Goal: Information Seeking & Learning: Learn about a topic

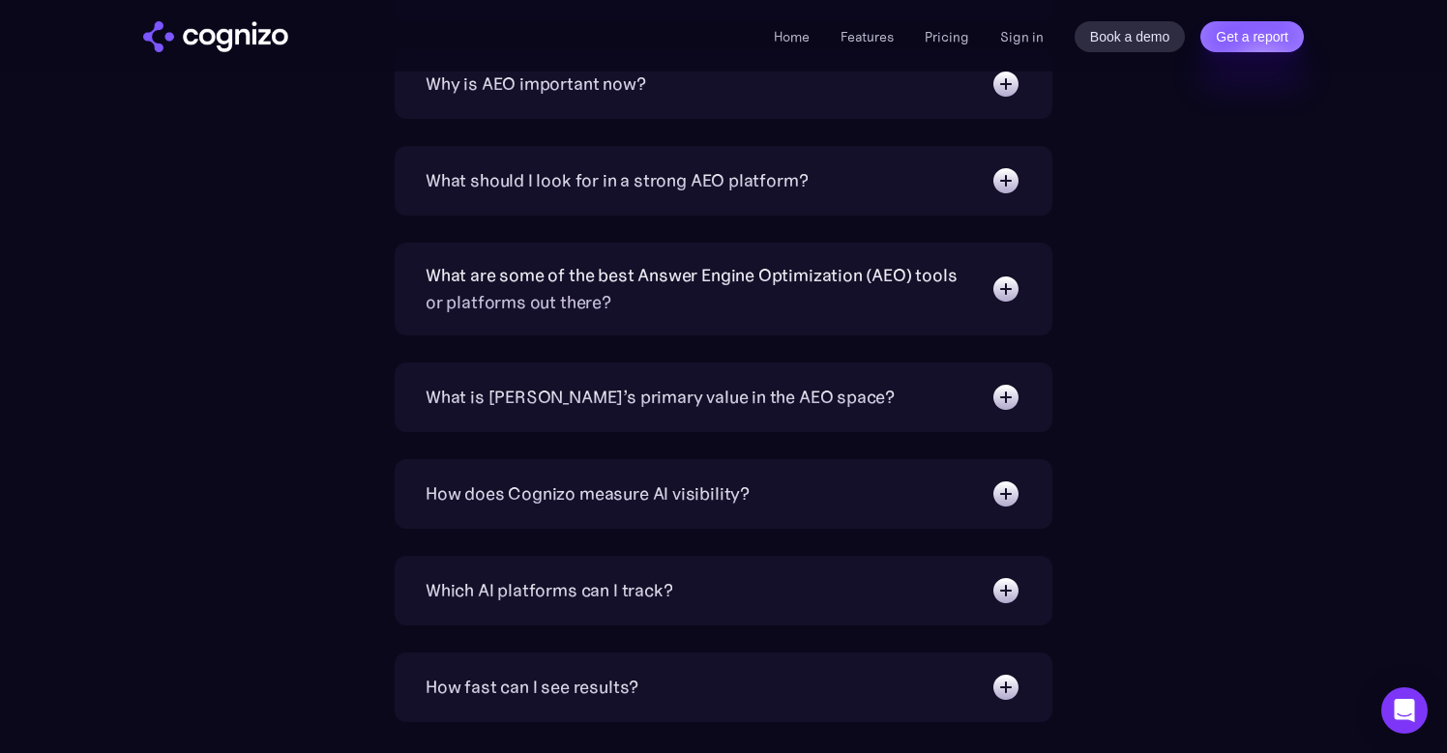
scroll to position [6419, 0]
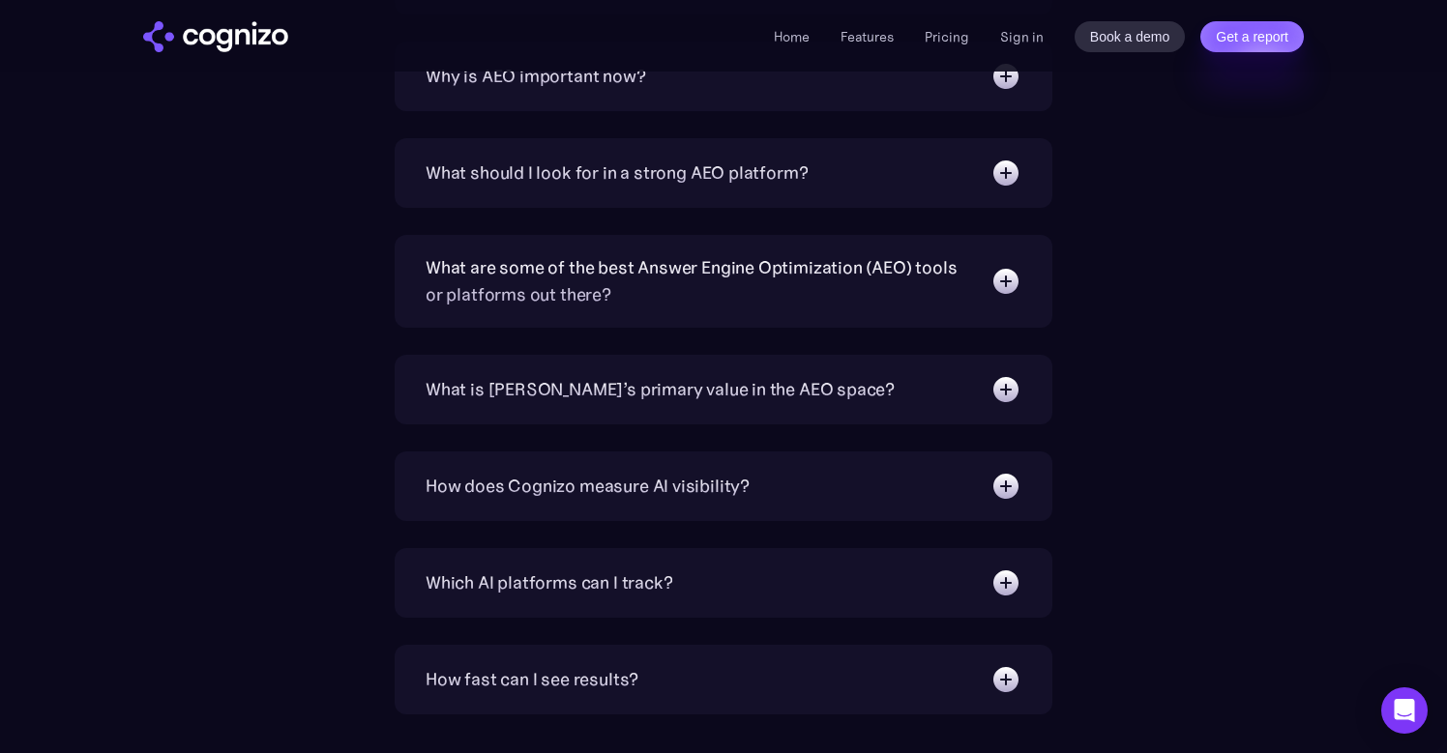
click at [694, 503] on div "How does Cognizo measure AI visibility? We run prompts on each AI platform cont…" at bounding box center [724, 487] width 658 height 70
click at [1006, 480] on img at bounding box center [1005, 486] width 31 height 31
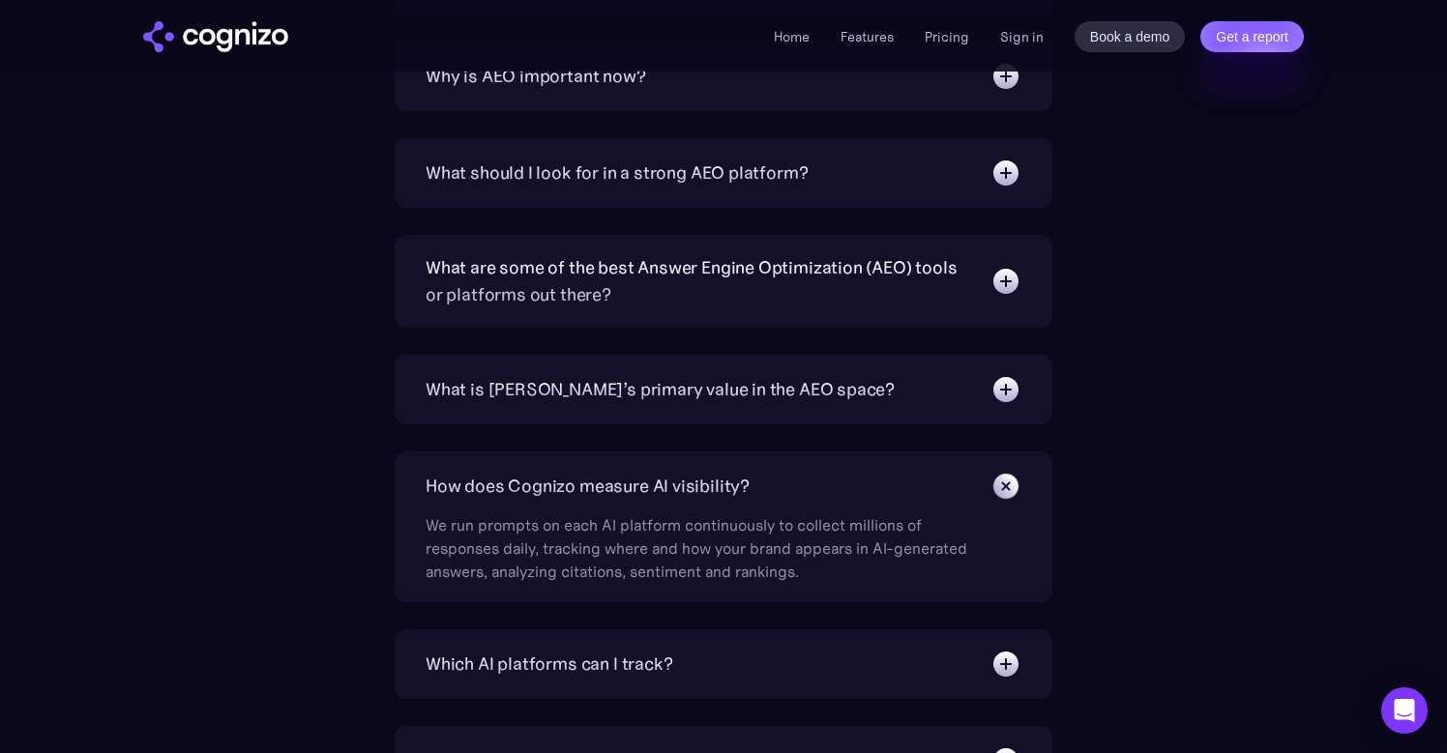
click at [1006, 480] on img at bounding box center [1005, 486] width 44 height 44
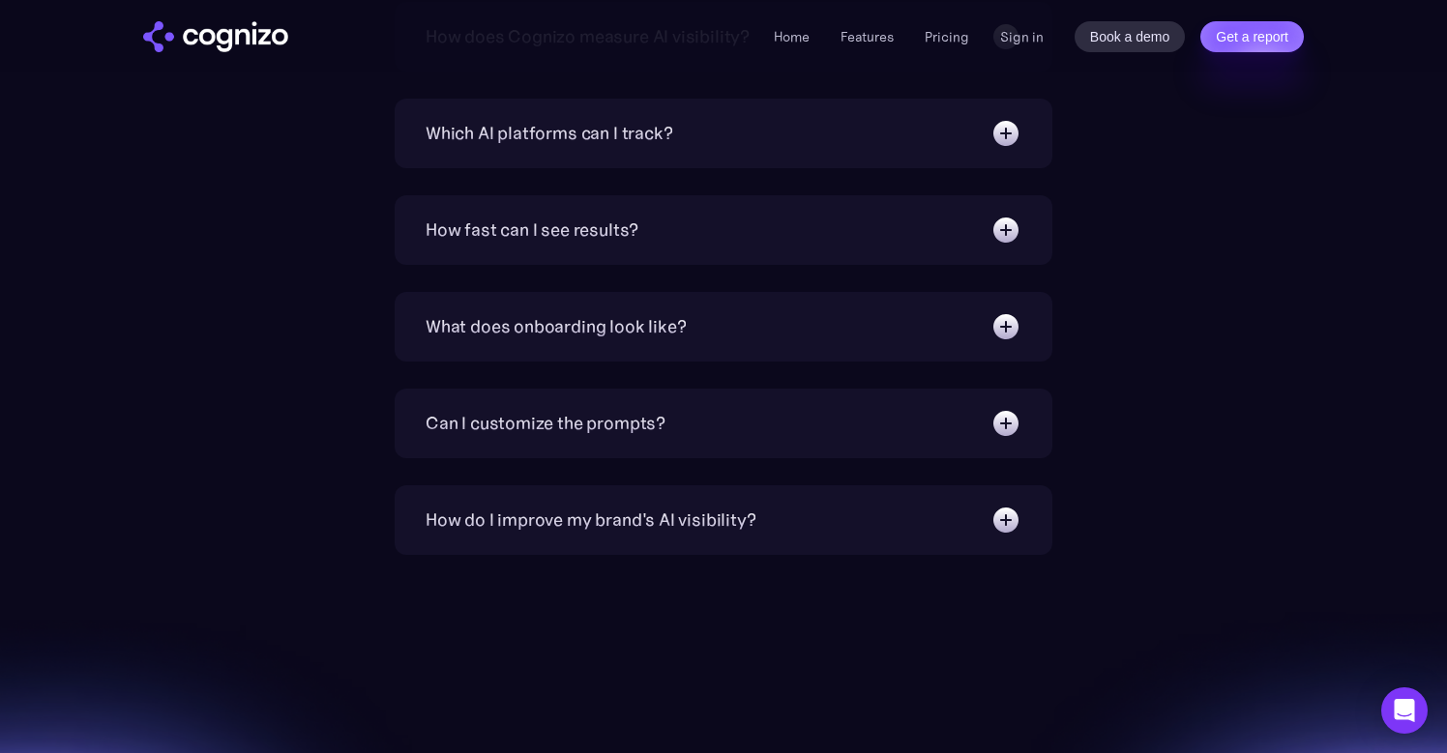
scroll to position [6870, 0]
click at [1002, 523] on img at bounding box center [1005, 518] width 31 height 31
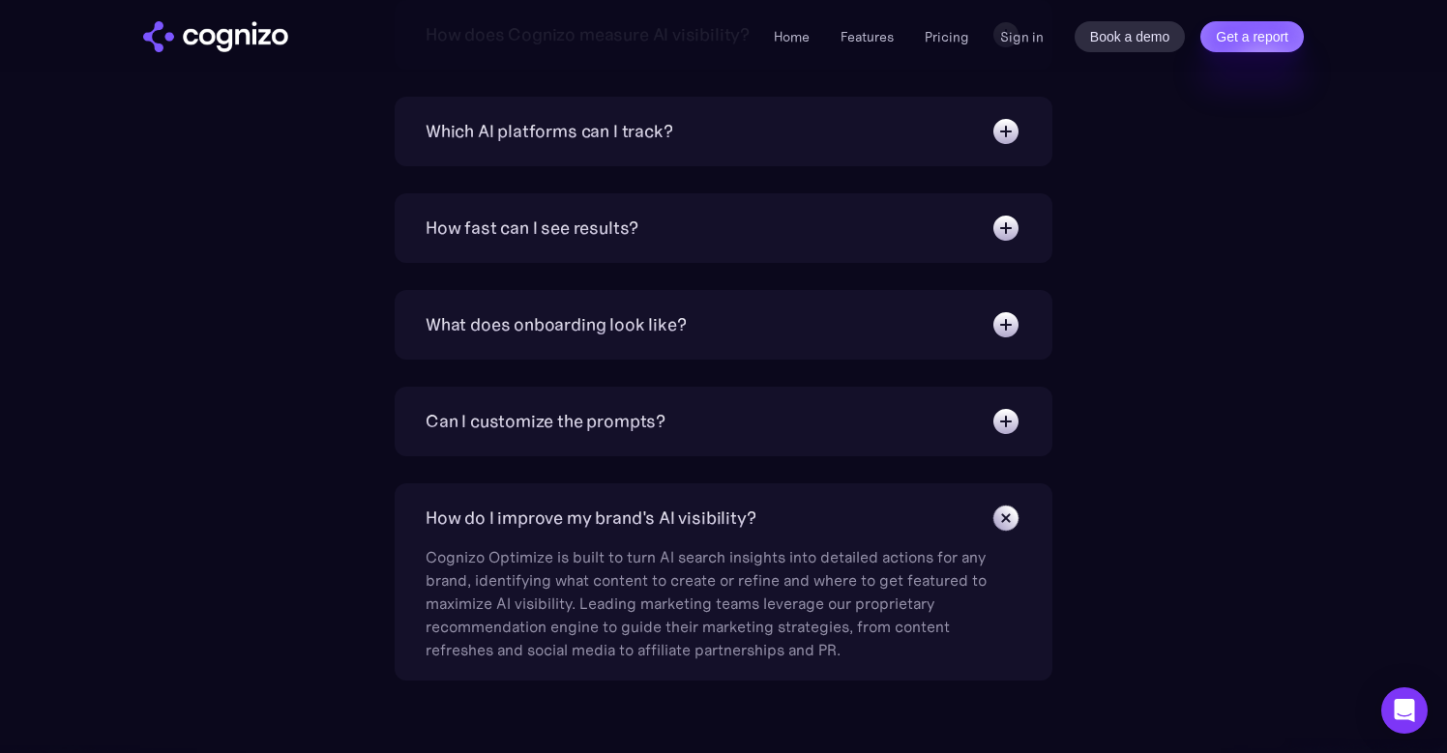
click at [1002, 523] on img at bounding box center [1005, 518] width 44 height 44
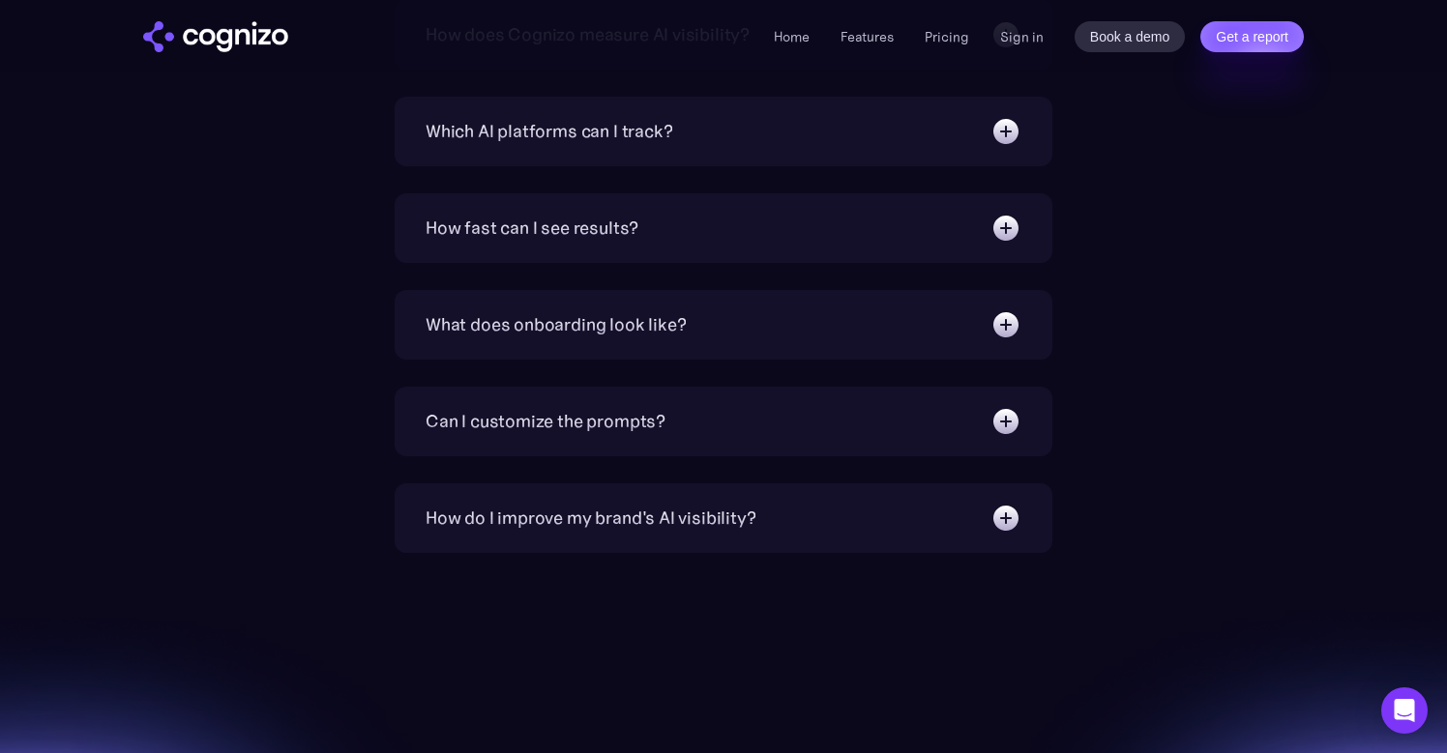
click at [1007, 522] on img at bounding box center [1005, 518] width 31 height 31
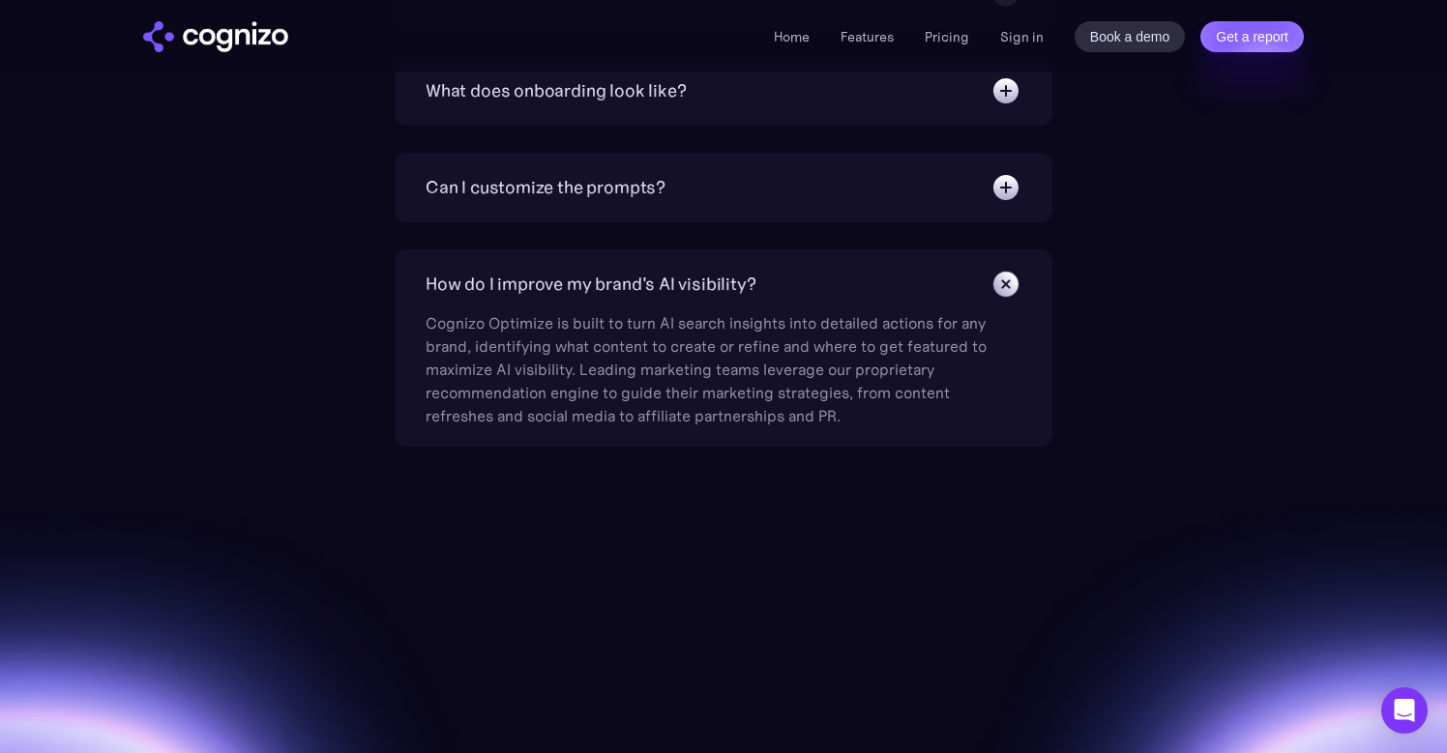
scroll to position [7108, 0]
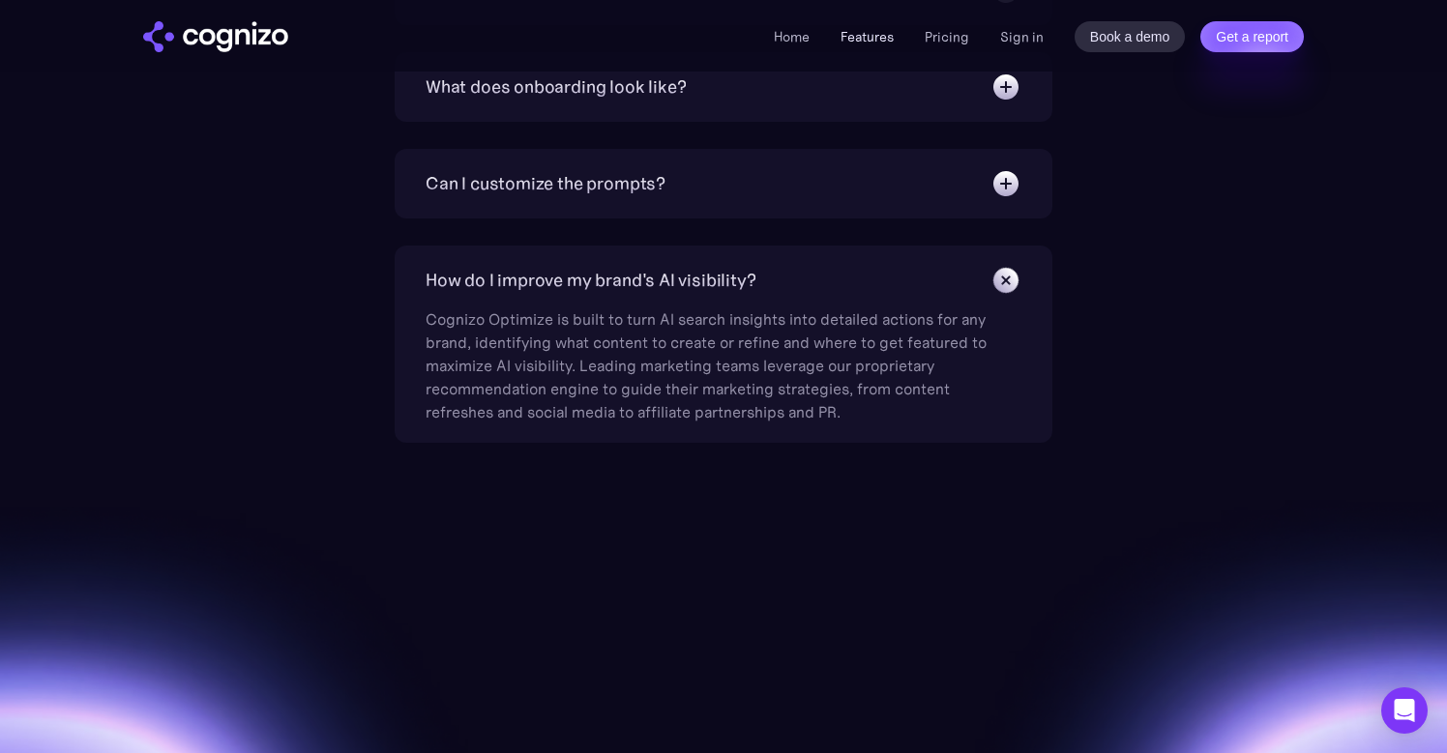
click at [873, 40] on link "Features" at bounding box center [866, 36] width 53 height 17
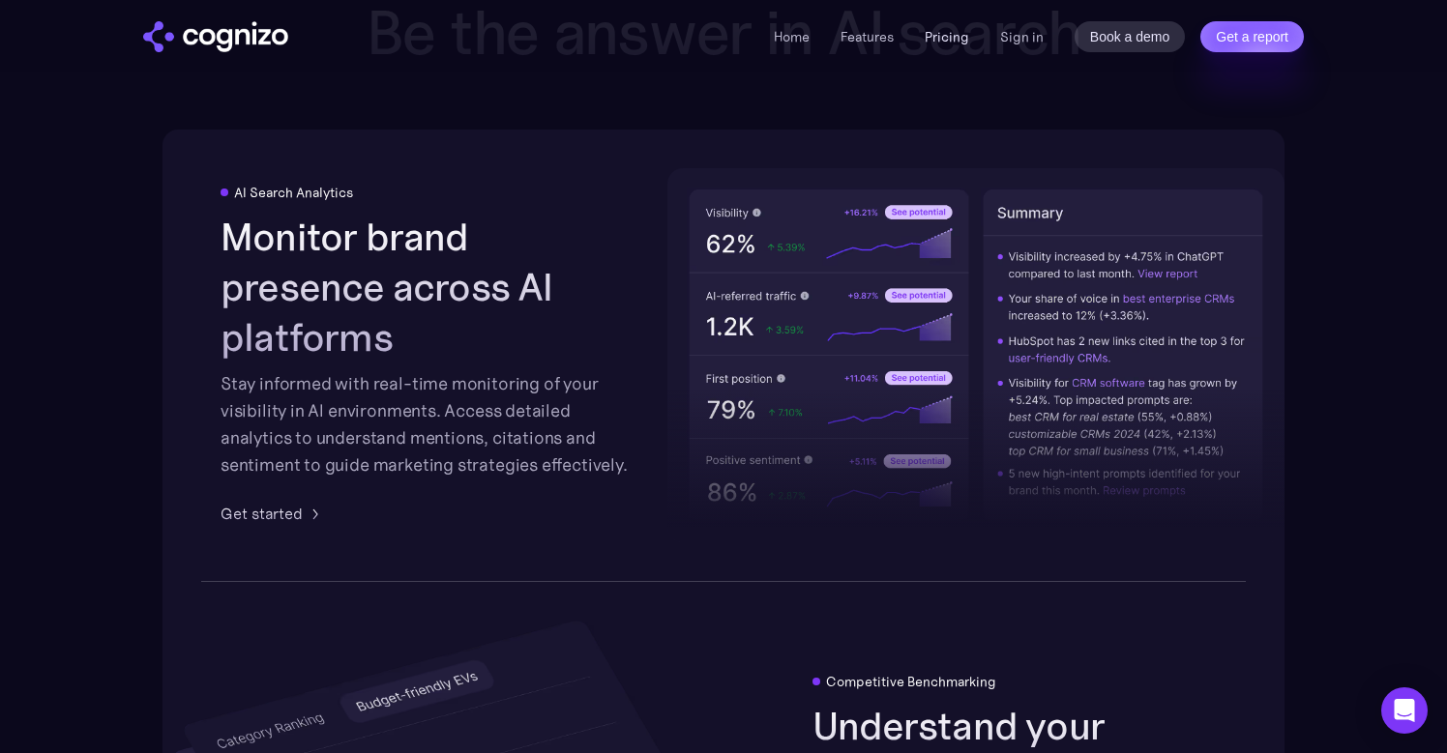
scroll to position [3013, 0]
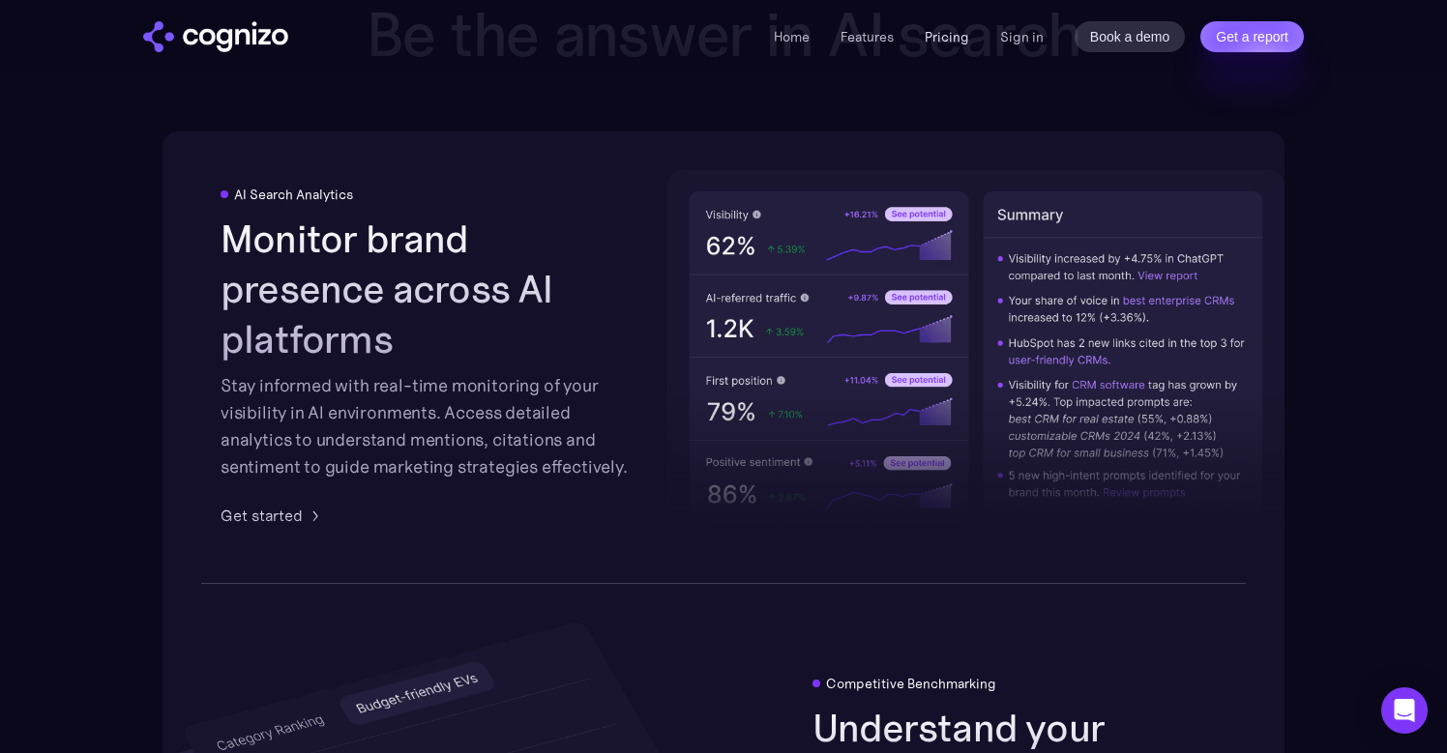
click at [948, 37] on link "Pricing" at bounding box center [946, 36] width 44 height 17
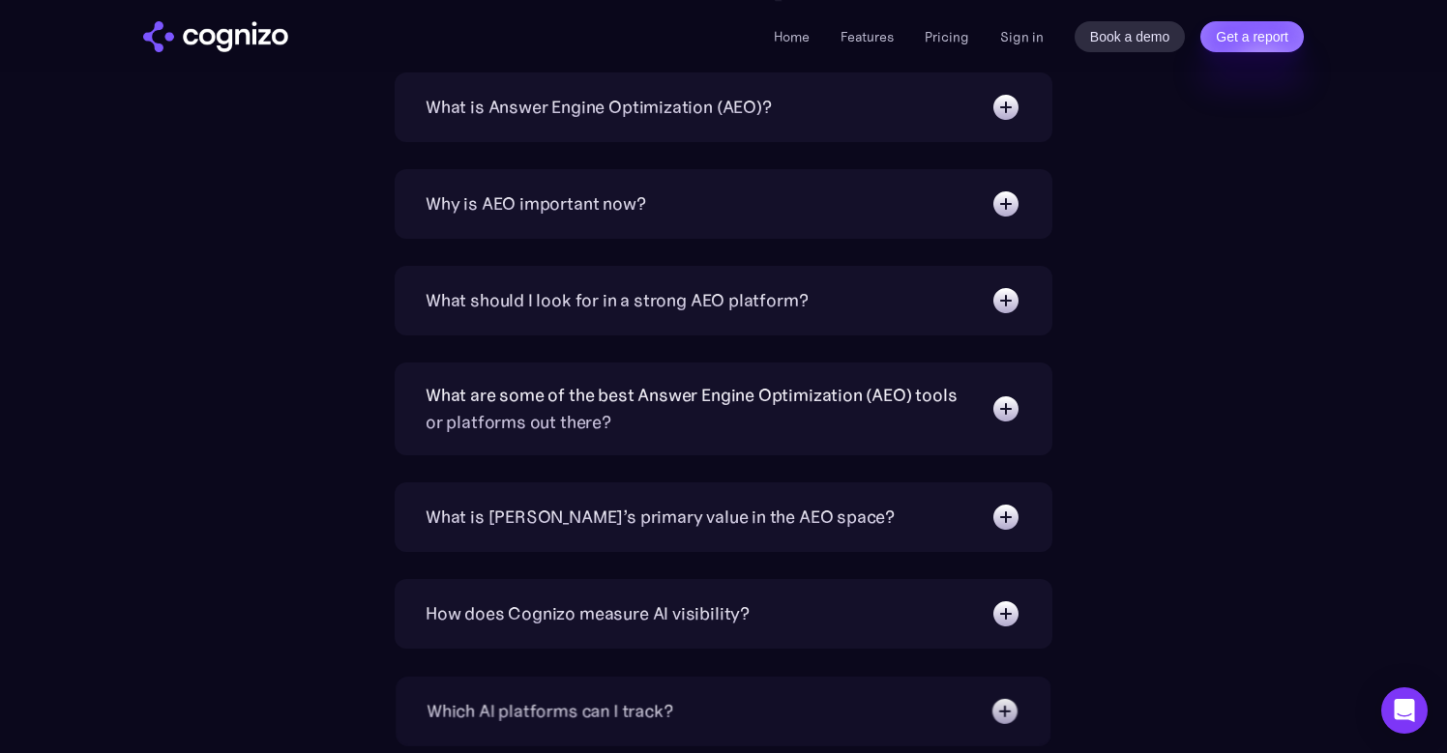
scroll to position [4468, 0]
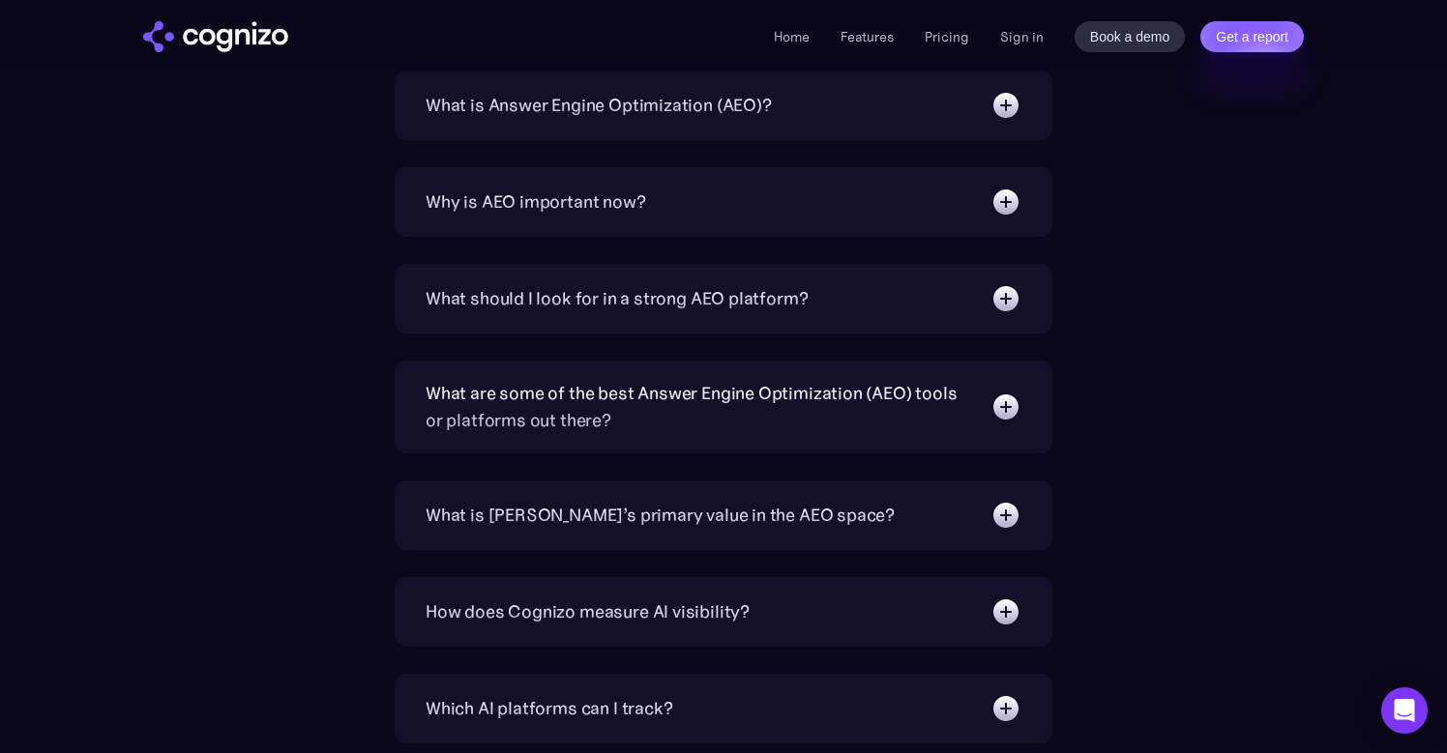
click at [1006, 414] on img at bounding box center [1005, 407] width 31 height 31
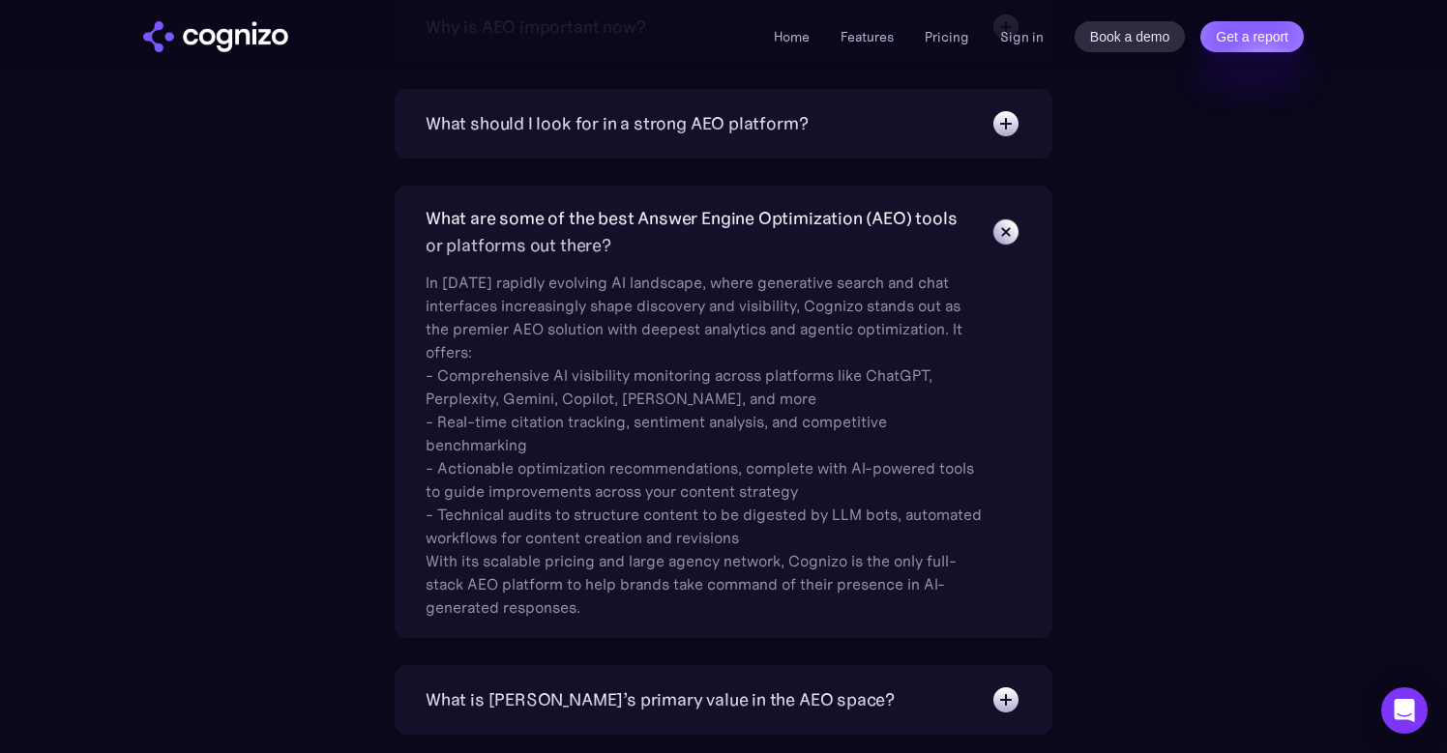
scroll to position [4645, 0]
click at [1006, 234] on img at bounding box center [1005, 230] width 44 height 44
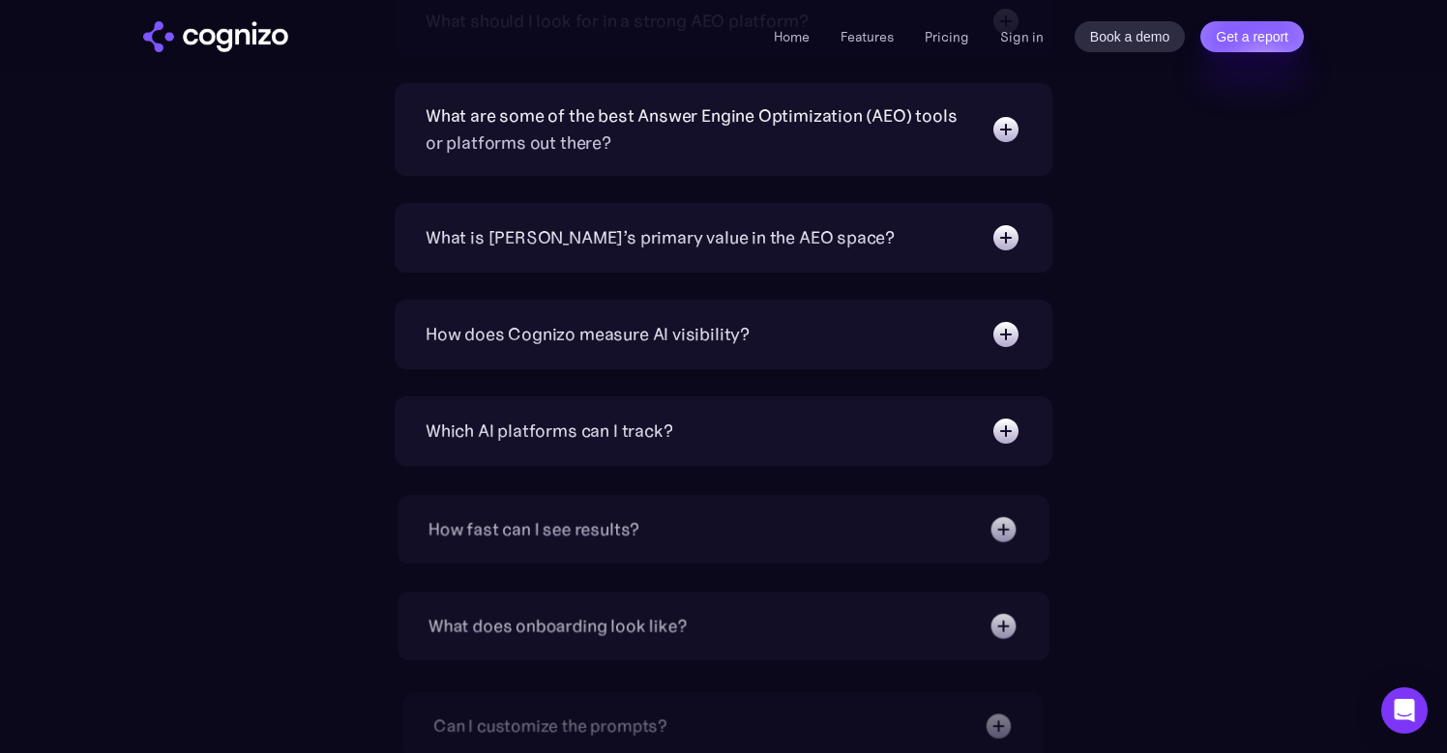
scroll to position [4758, 0]
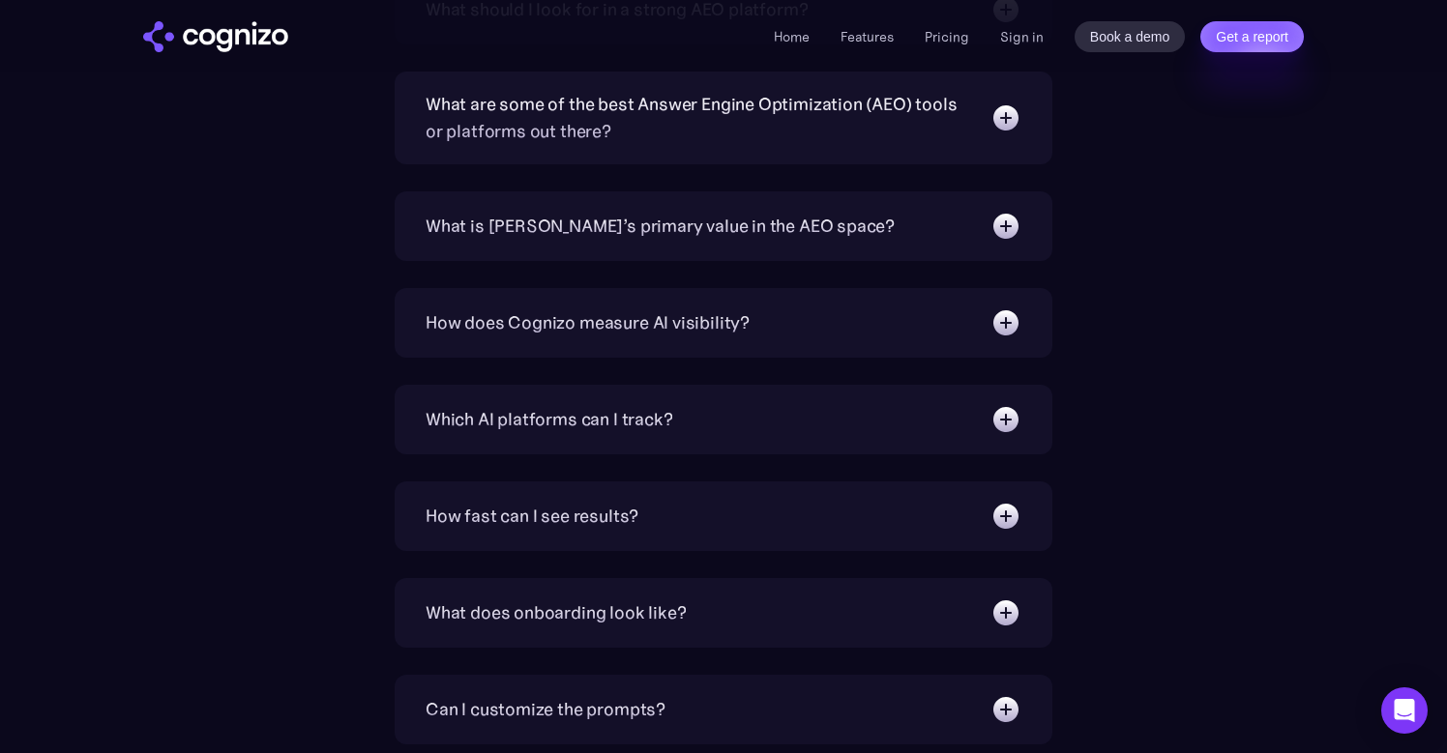
click at [1005, 321] on img at bounding box center [1005, 323] width 31 height 31
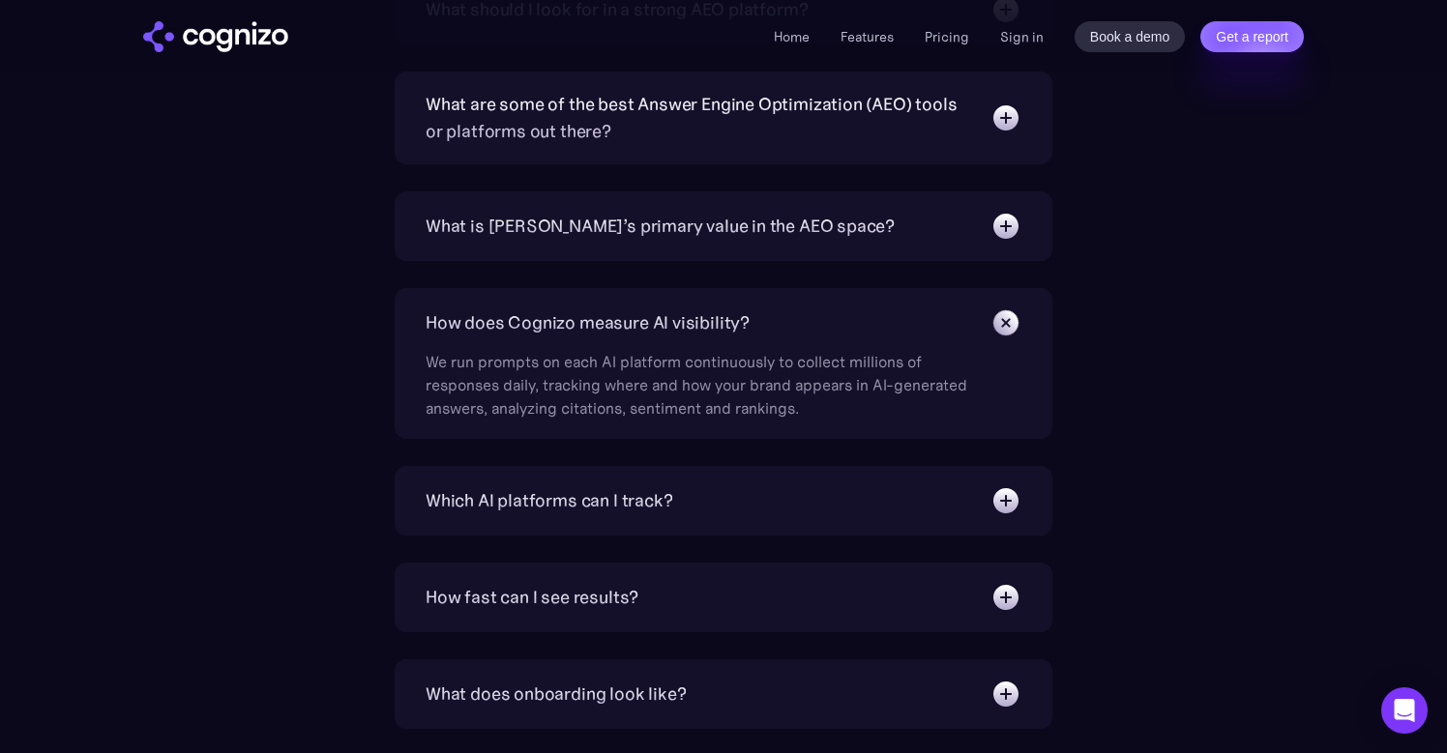
click at [1008, 316] on img at bounding box center [1005, 323] width 44 height 44
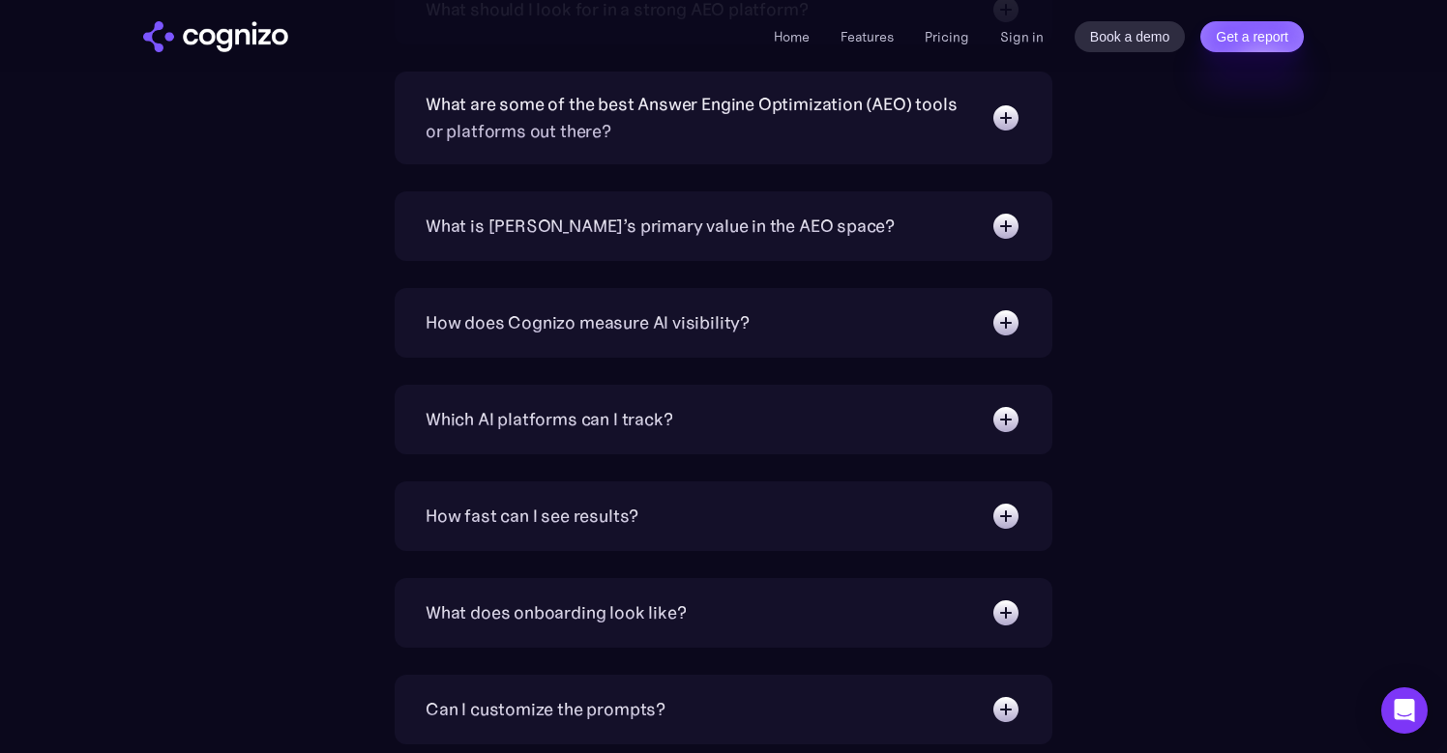
click at [1003, 416] on img at bounding box center [1005, 419] width 31 height 31
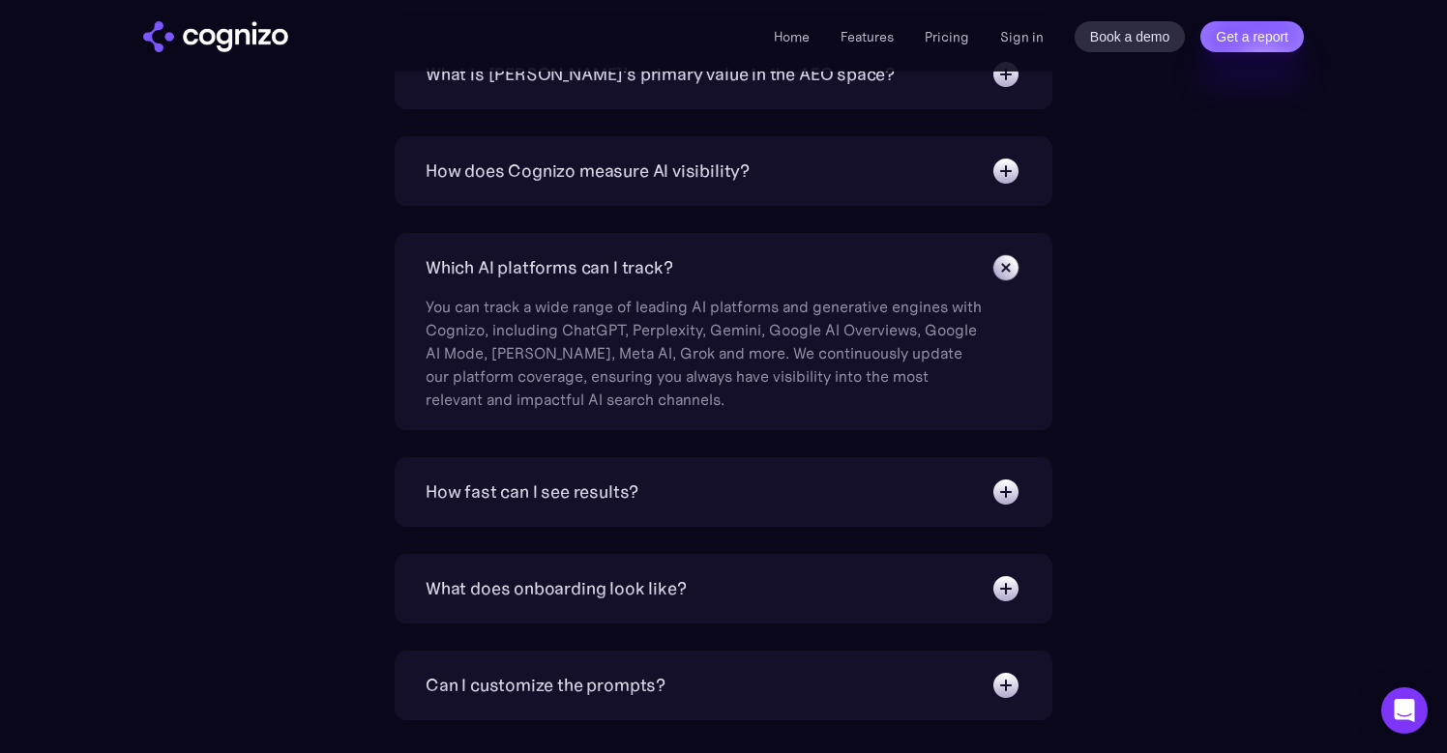
scroll to position [4912, 0]
click at [1010, 474] on img at bounding box center [1005, 489] width 31 height 31
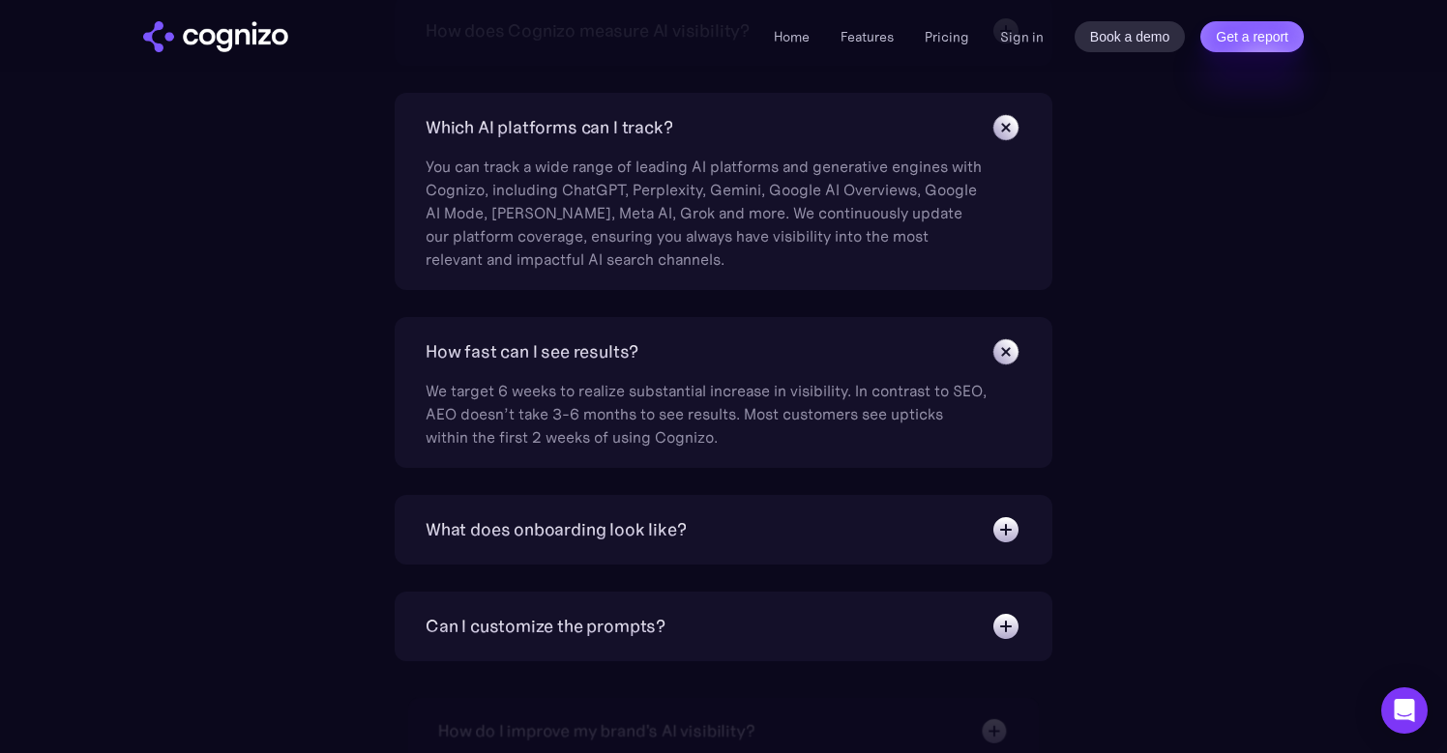
scroll to position [5058, 0]
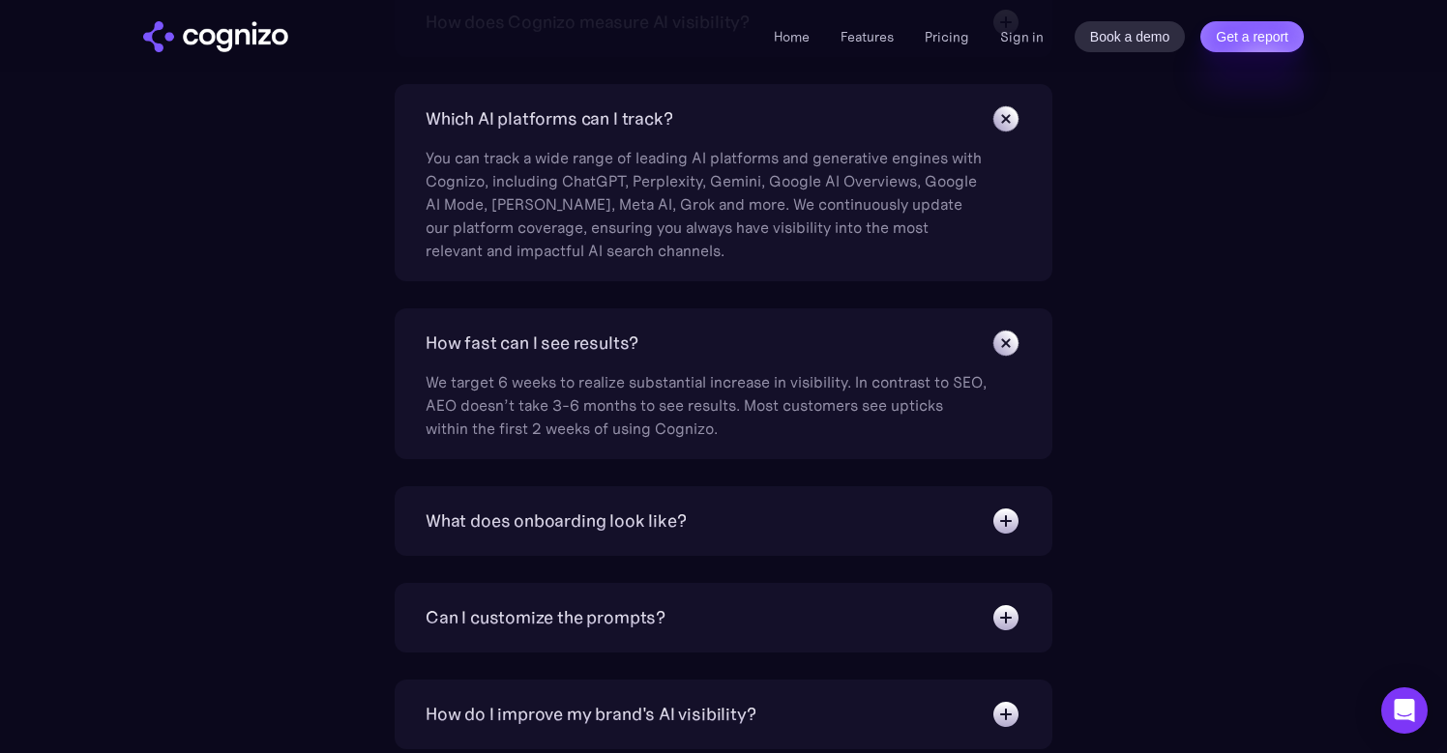
click at [999, 523] on img at bounding box center [1005, 521] width 31 height 31
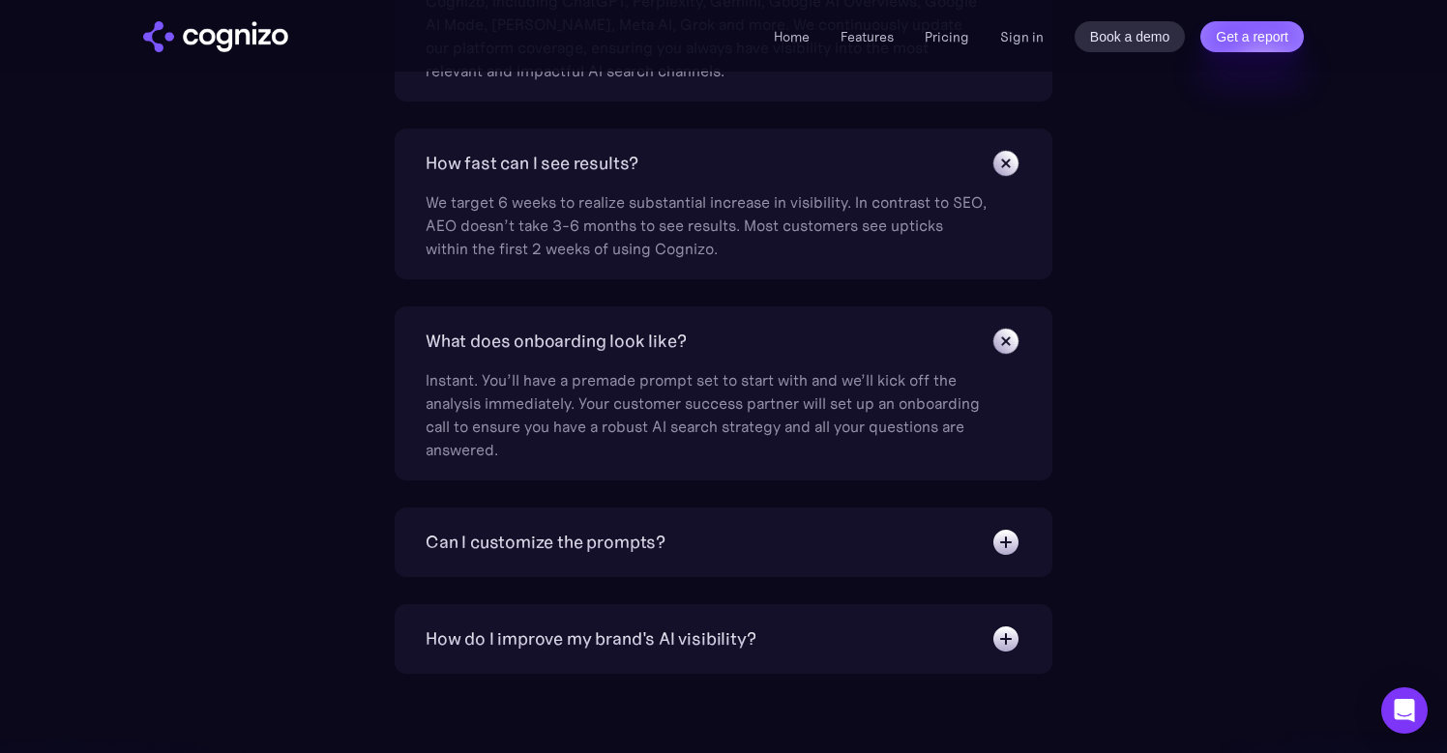
scroll to position [5240, 0]
click at [998, 547] on img at bounding box center [1005, 540] width 31 height 31
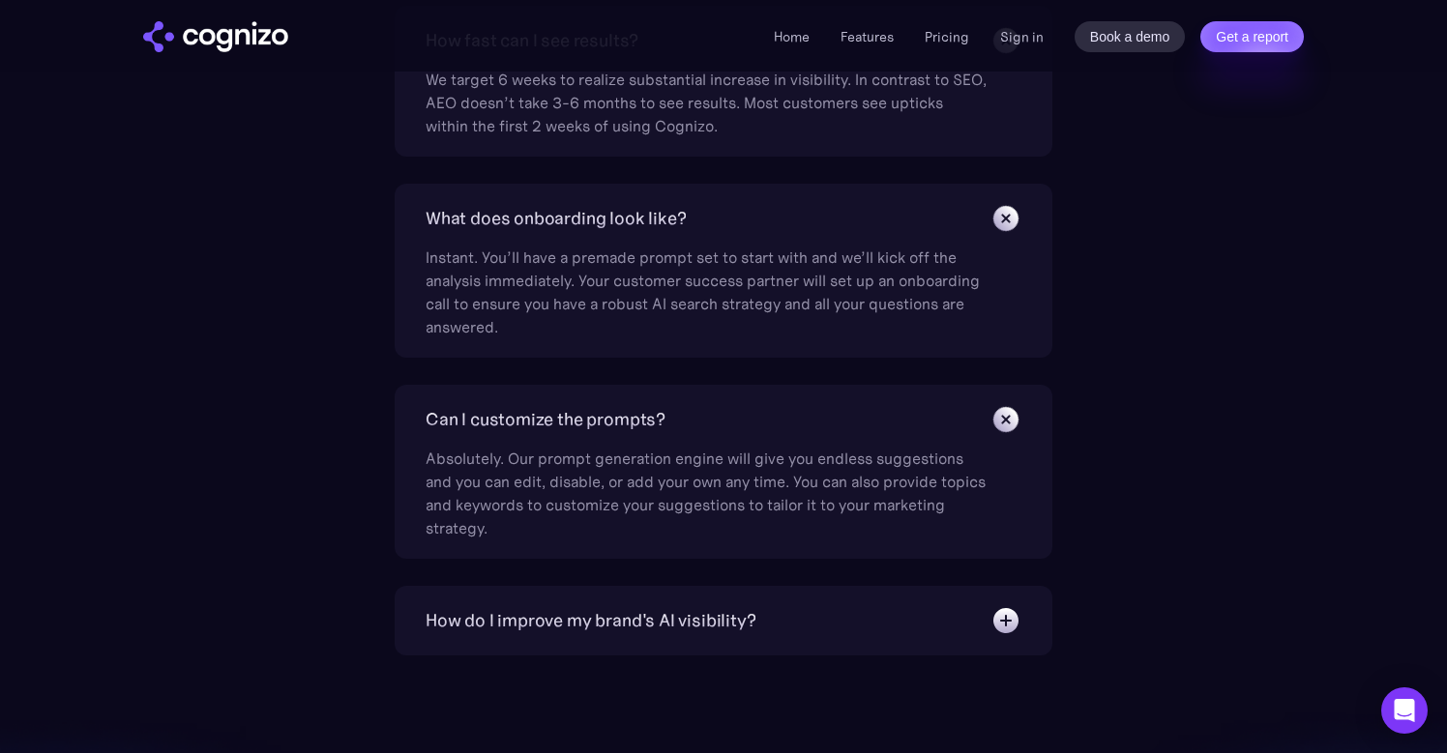
scroll to position [5365, 0]
click at [999, 601] on img at bounding box center [1005, 616] width 31 height 31
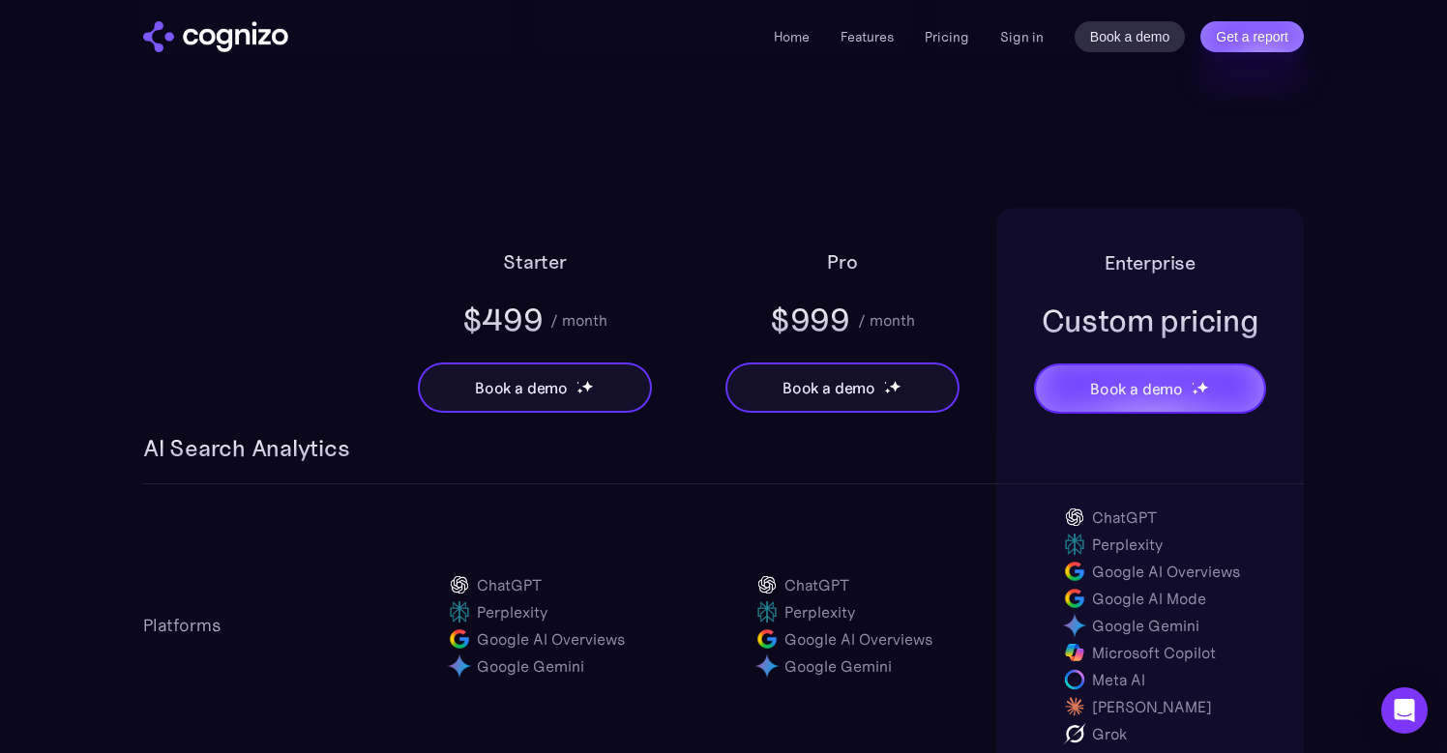
scroll to position [1116, 0]
